Goal: Navigation & Orientation: Find specific page/section

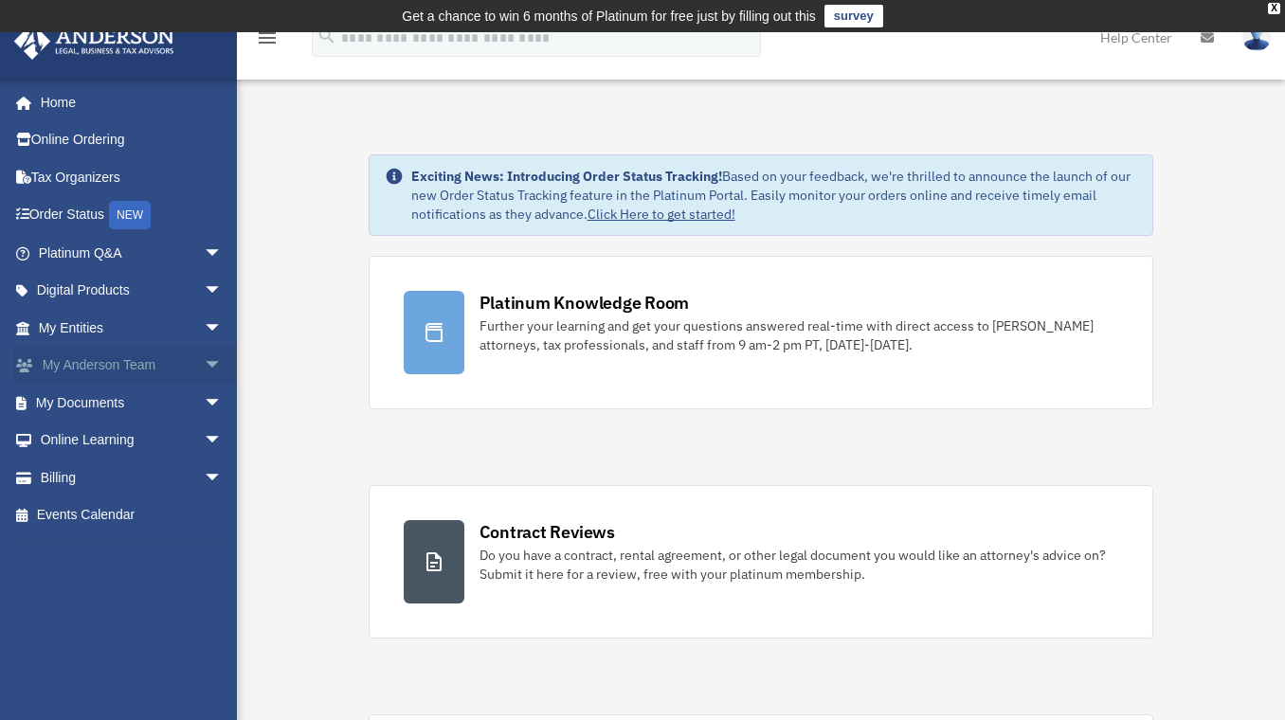
click at [204, 362] on span "arrow_drop_down" at bounding box center [223, 366] width 38 height 39
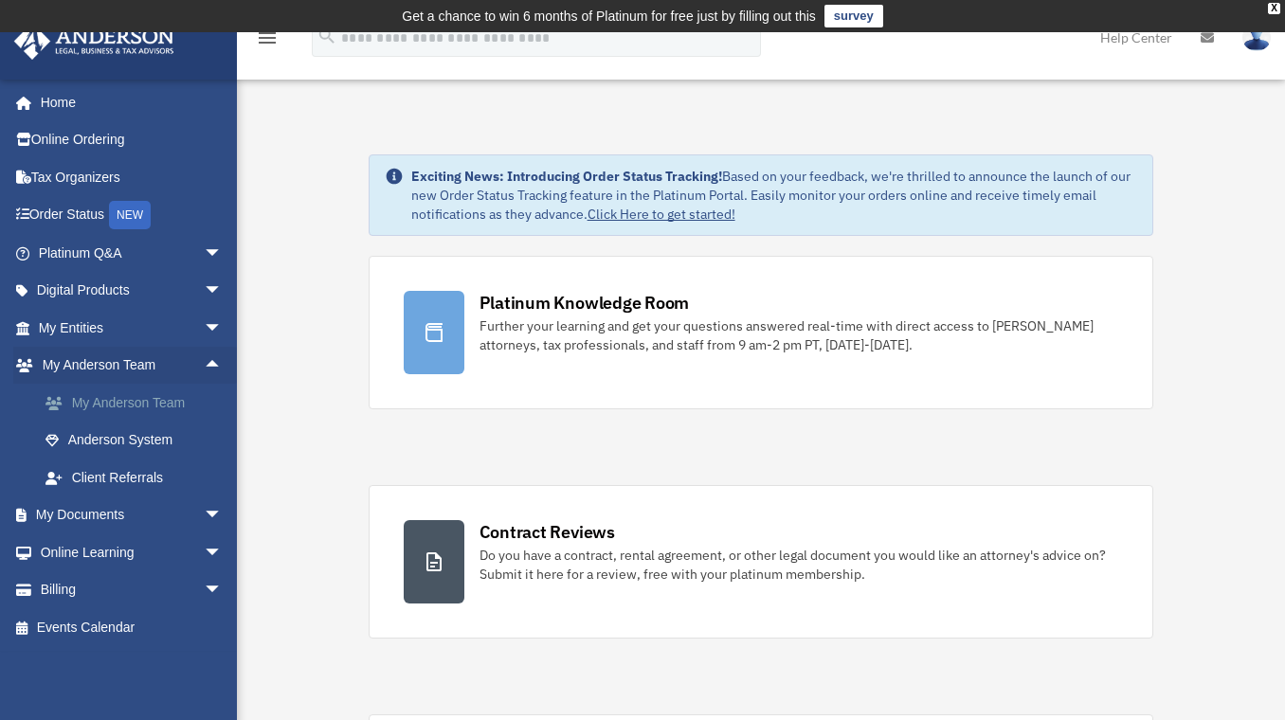
click at [128, 401] on link "My Anderson Team" at bounding box center [139, 403] width 225 height 38
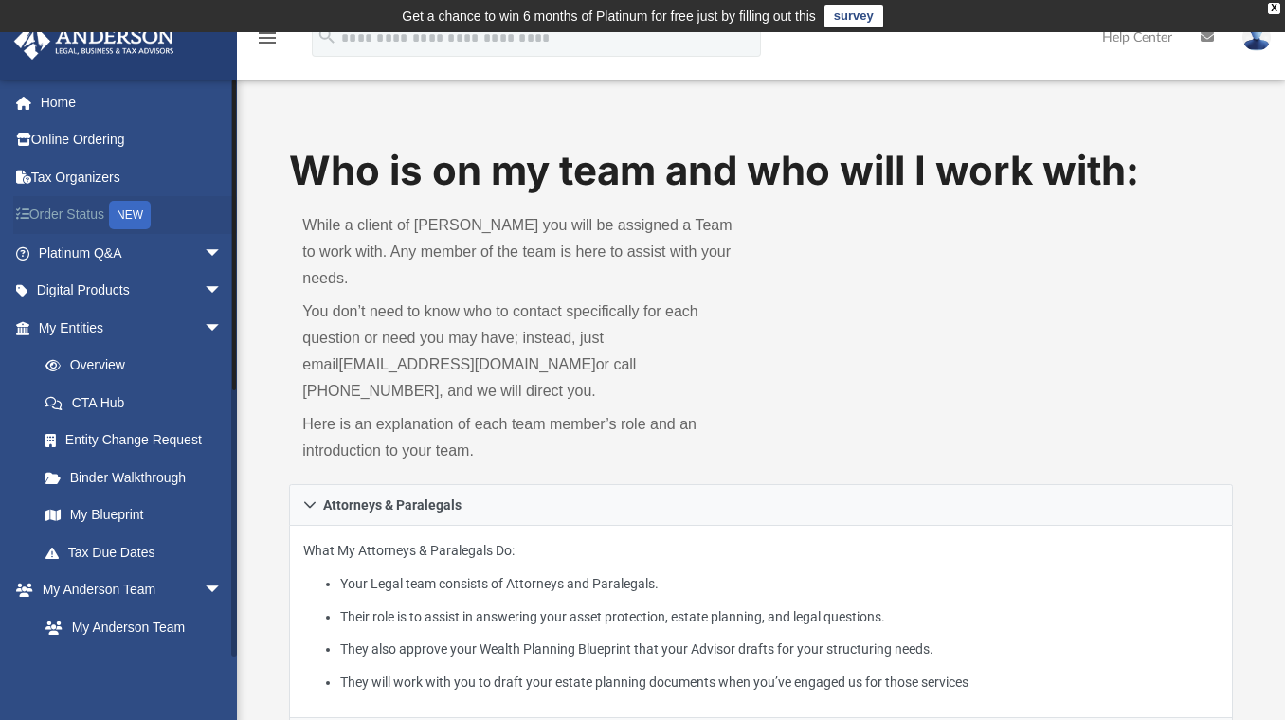
click at [55, 217] on link "Order Status NEW" at bounding box center [132, 215] width 238 height 39
click at [72, 214] on link "Order Status NEW" at bounding box center [132, 215] width 238 height 39
click at [60, 213] on link "Order Status NEW" at bounding box center [132, 215] width 238 height 39
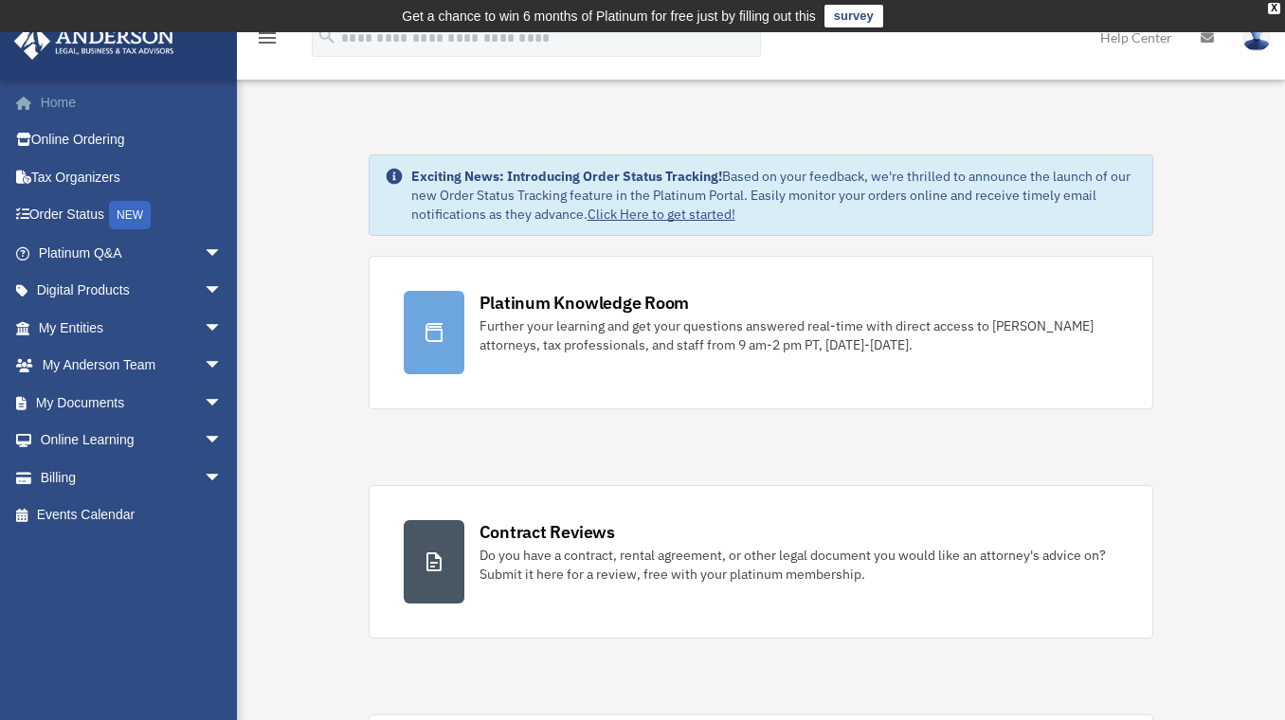
click at [63, 104] on link "Home" at bounding box center [132, 102] width 238 height 38
click at [64, 105] on link "Home" at bounding box center [132, 102] width 238 height 38
click at [81, 403] on link "My Documents arrow_drop_down" at bounding box center [132, 403] width 238 height 38
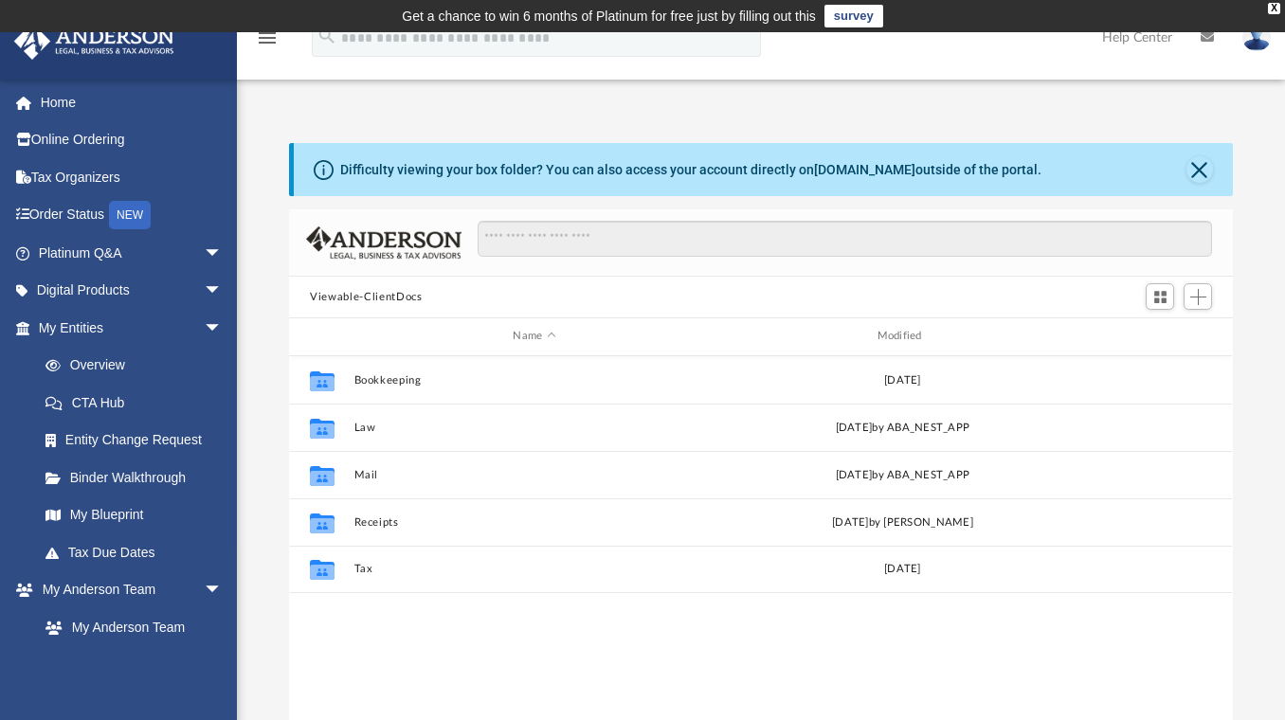
scroll to position [417, 930]
click at [93, 438] on link "Entity Change Request" at bounding box center [139, 441] width 225 height 38
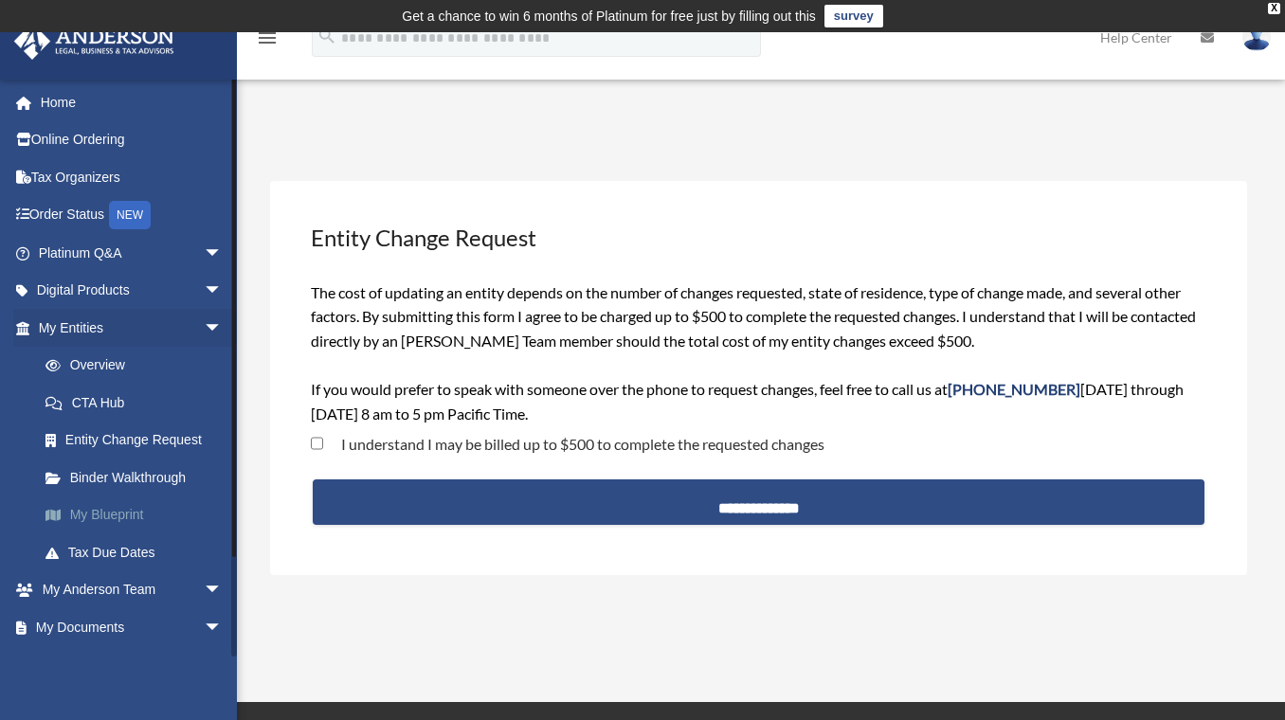
click at [95, 516] on link "My Blueprint" at bounding box center [139, 516] width 225 height 38
